Goal: Information Seeking & Learning: Learn about a topic

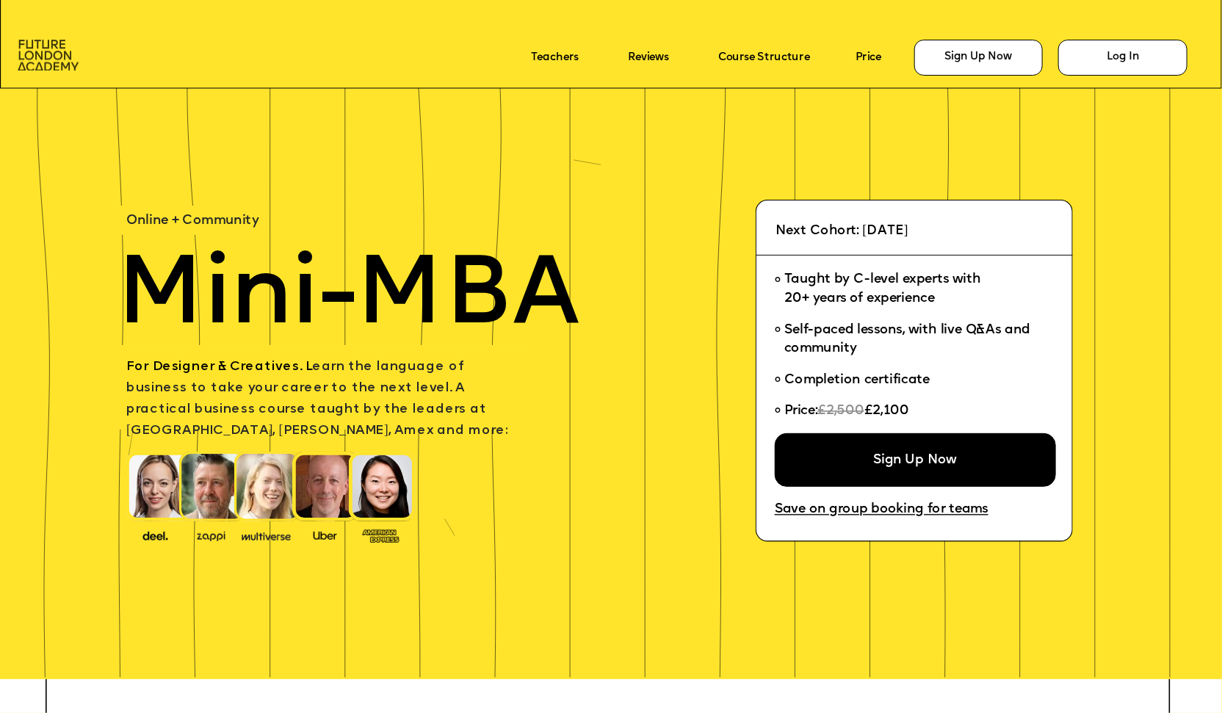
click at [55, 45] on img at bounding box center [48, 55] width 61 height 31
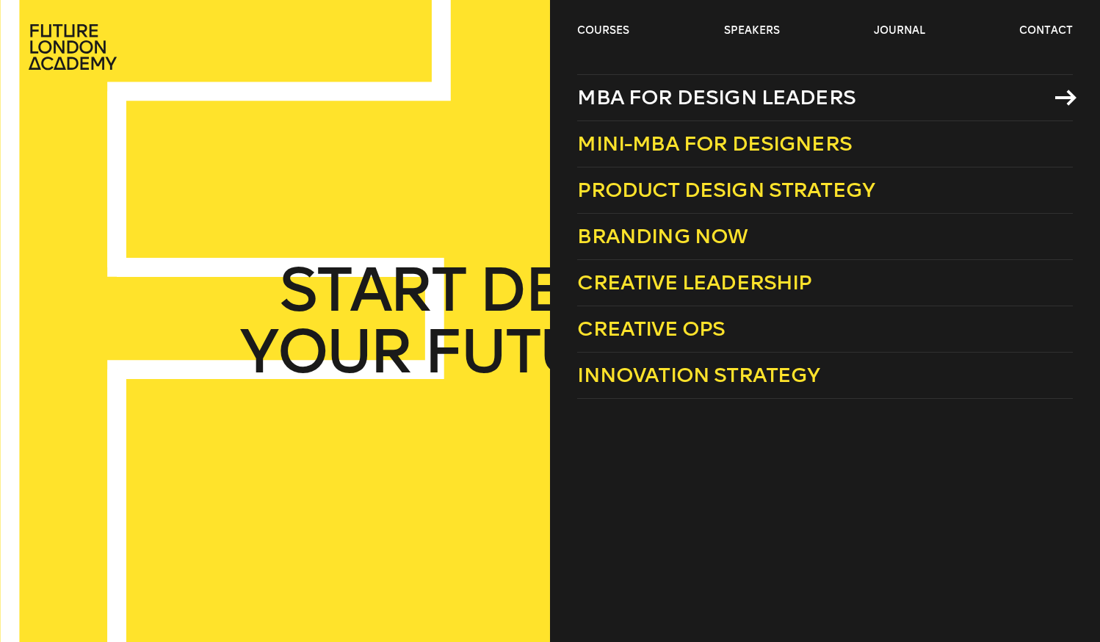
click at [617, 91] on span "MBA for Design Leaders" at bounding box center [716, 97] width 278 height 24
